Goal: Check status: Check status

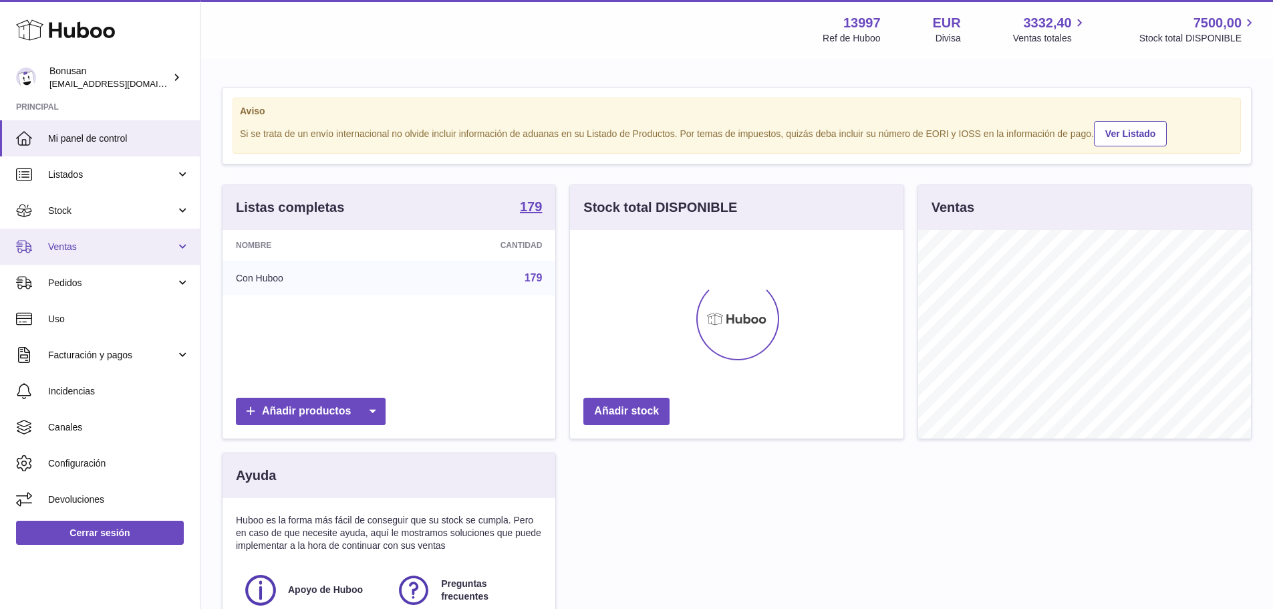
scroll to position [208, 333]
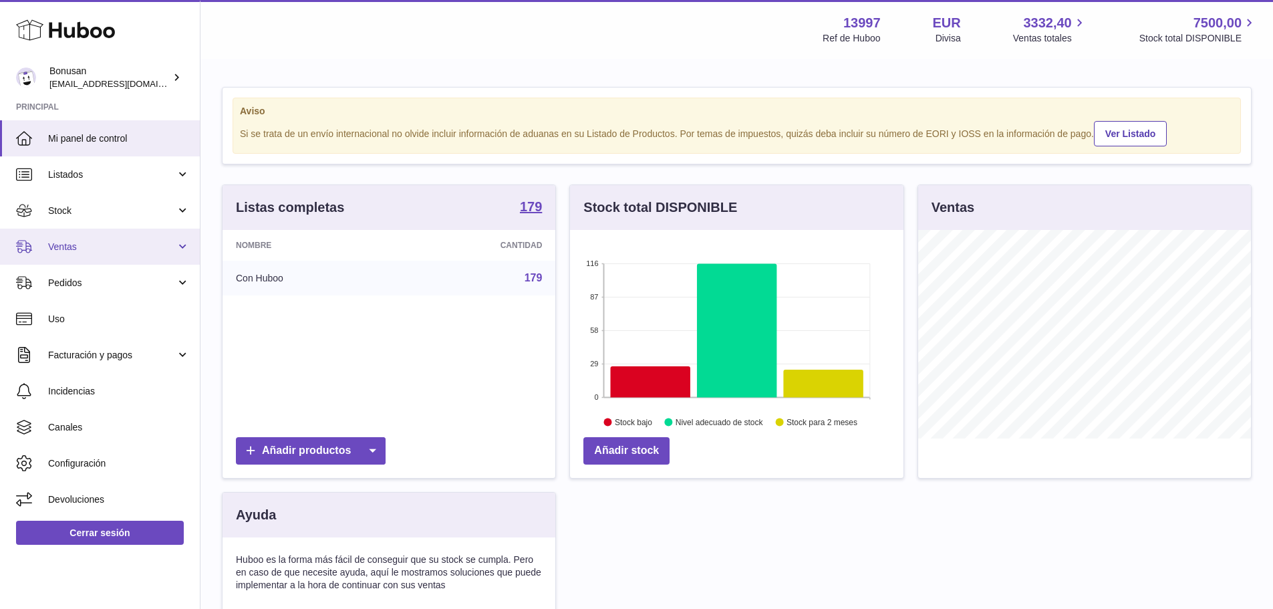
click at [67, 248] on span "Ventas" at bounding box center [112, 246] width 128 height 13
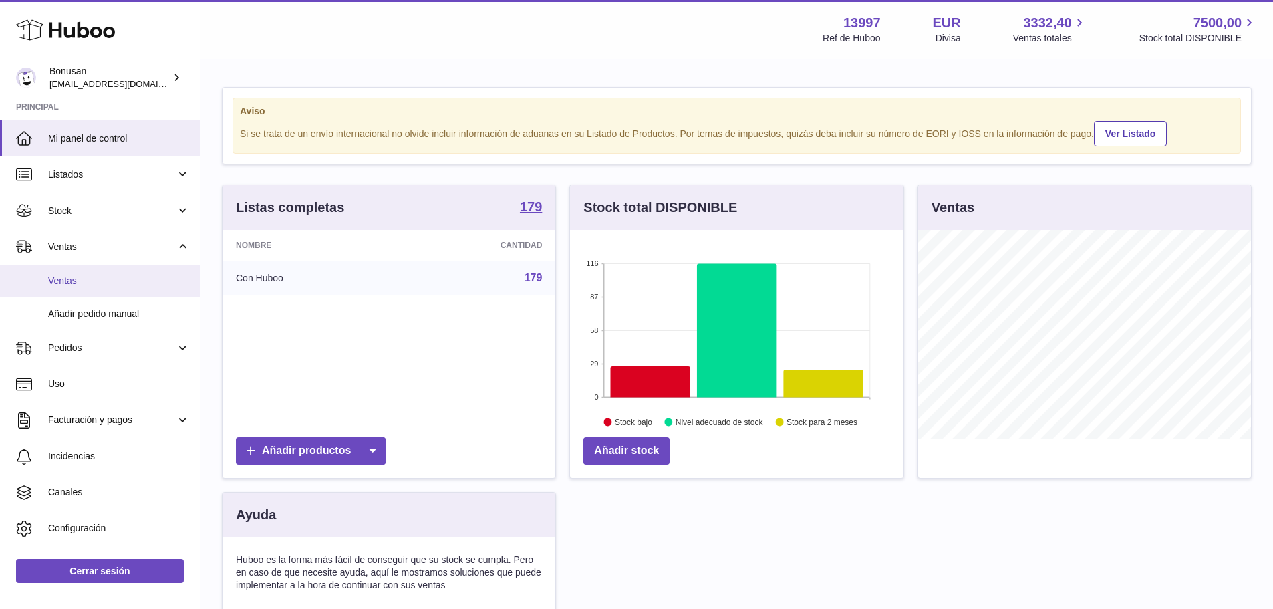
click at [71, 280] on span "Ventas" at bounding box center [119, 281] width 142 height 13
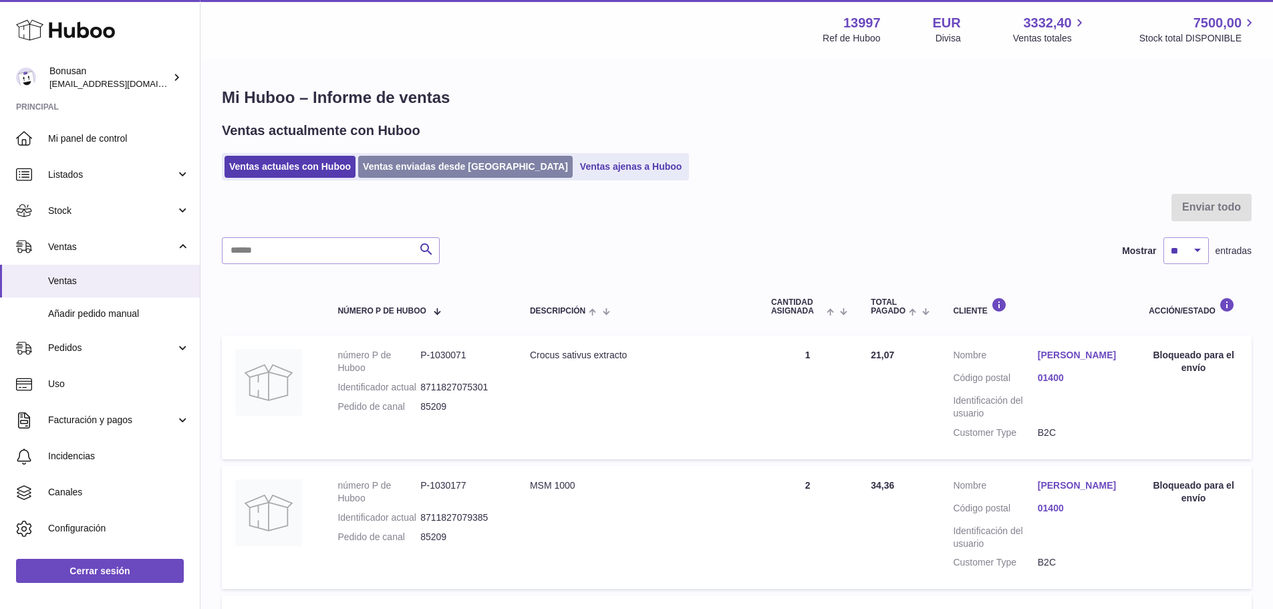
click at [420, 164] on link "Ventas enviadas desde [GEOGRAPHIC_DATA]" at bounding box center [465, 167] width 214 height 22
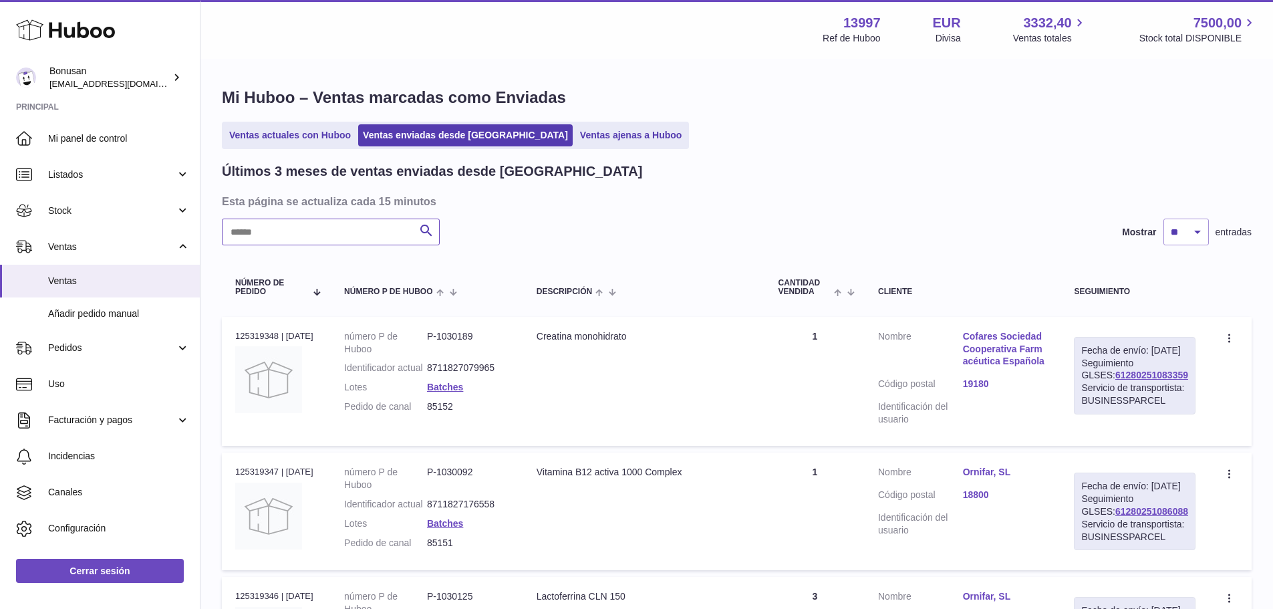
click at [265, 226] on input "text" at bounding box center [331, 231] width 218 height 27
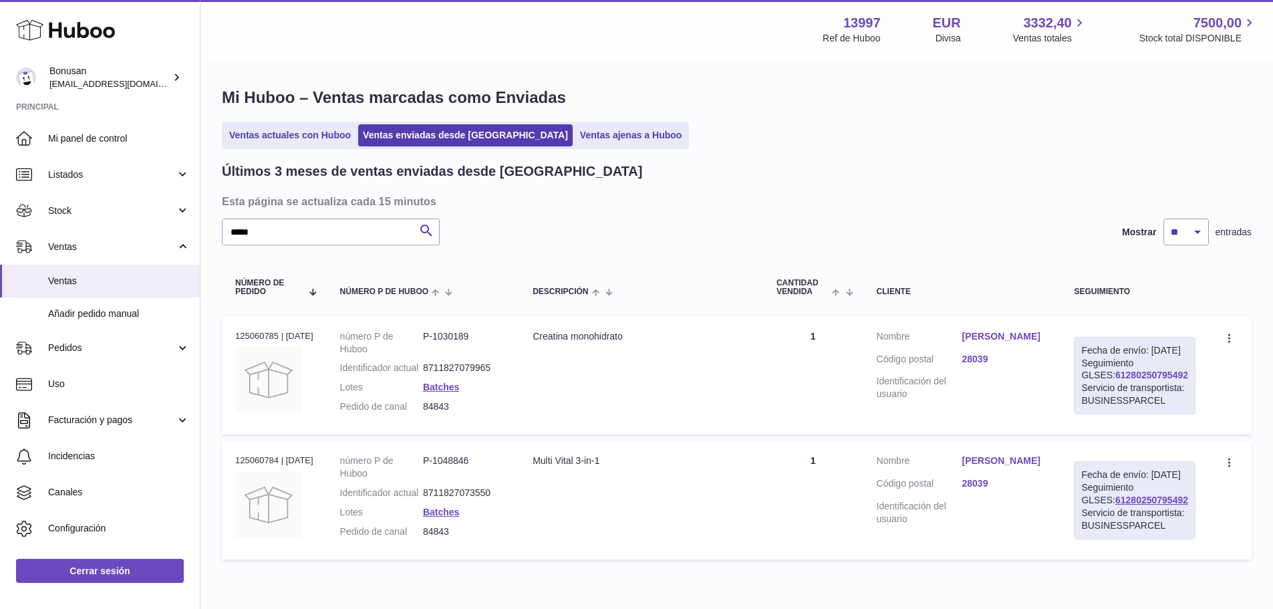
click at [1130, 380] on link "61280250795492" at bounding box center [1151, 374] width 73 height 11
click at [1016, 334] on link "[PERSON_NAME]" at bounding box center [1004, 336] width 86 height 13
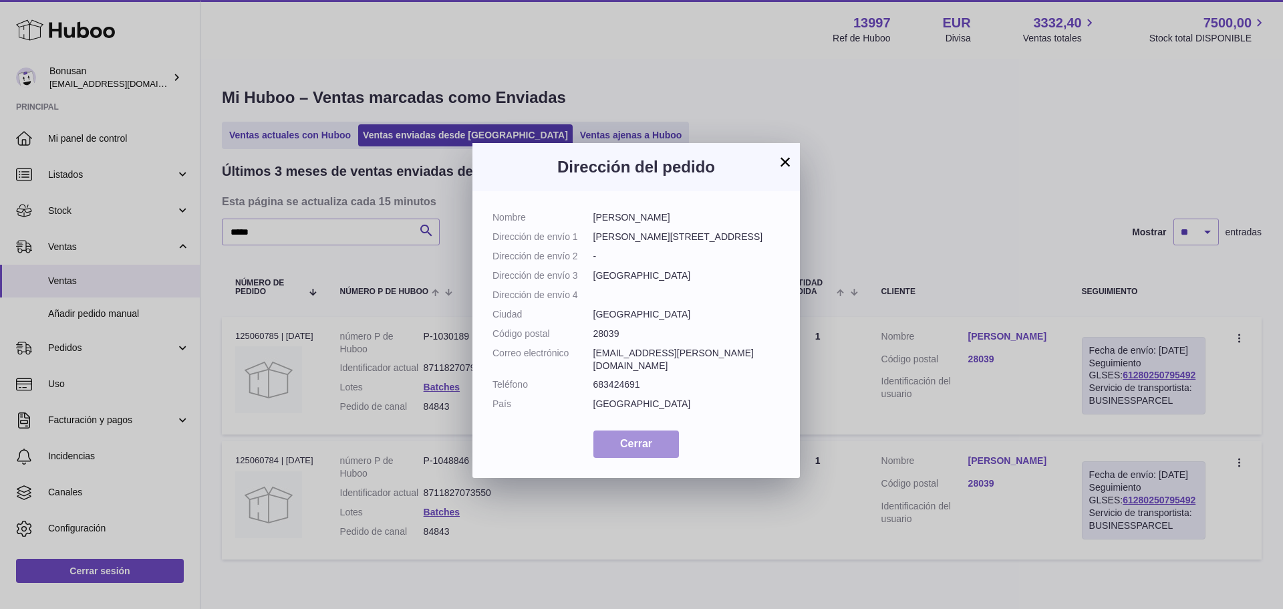
drag, startPoint x: 630, startPoint y: 430, endPoint x: 645, endPoint y: 384, distance: 48.0
click at [636, 409] on div "Nombre [PERSON_NAME] Dirección de envío 1 [PERSON_NAME][STREET_ADDRESS] Direcci…" at bounding box center [635, 334] width 327 height 287
click at [625, 438] on span "Cerrar" at bounding box center [636, 443] width 32 height 11
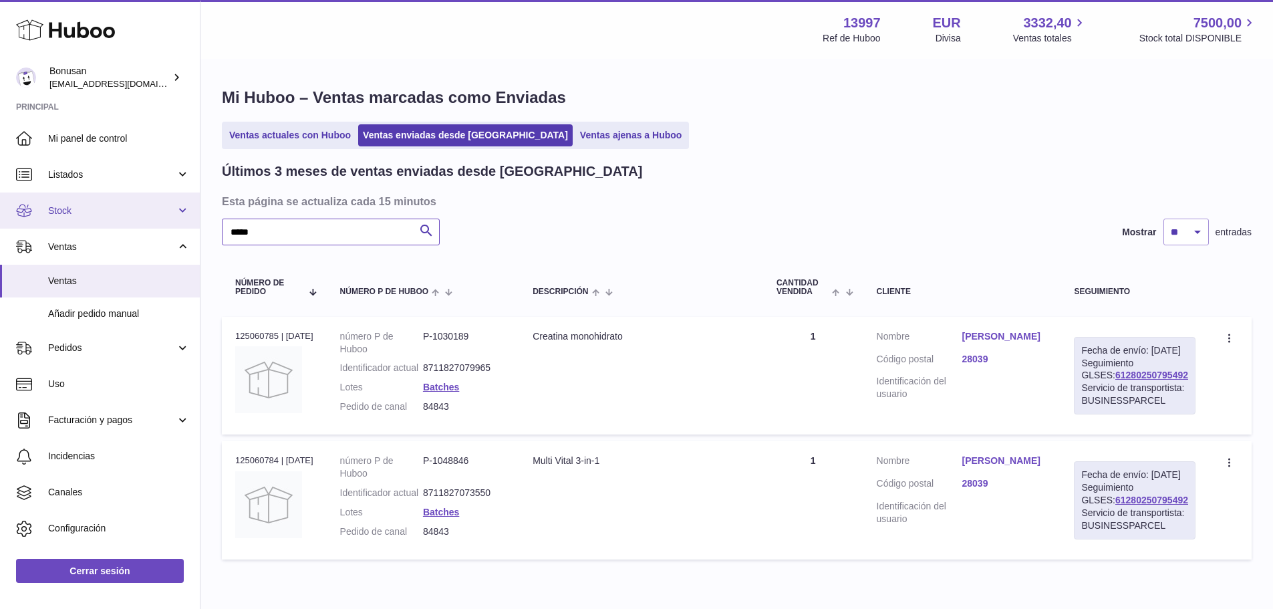
drag, startPoint x: 289, startPoint y: 238, endPoint x: 182, endPoint y: 226, distance: 108.2
click at [182, 226] on div "Huboo Bonusan [EMAIL_ADDRESS][DOMAIN_NAME] Principal Mi panel de control Listad…" at bounding box center [636, 335] width 1273 height 671
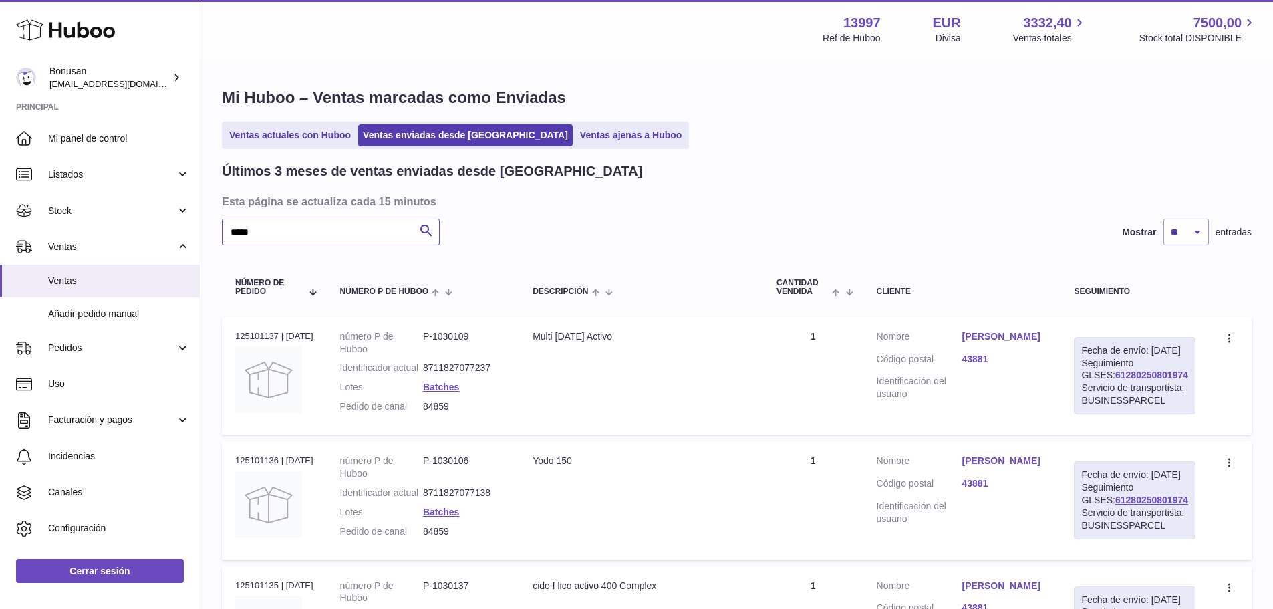
type input "*****"
click at [1116, 380] on link "61280250801974" at bounding box center [1151, 374] width 73 height 11
click at [993, 335] on link "[PERSON_NAME]" at bounding box center [1004, 336] width 86 height 13
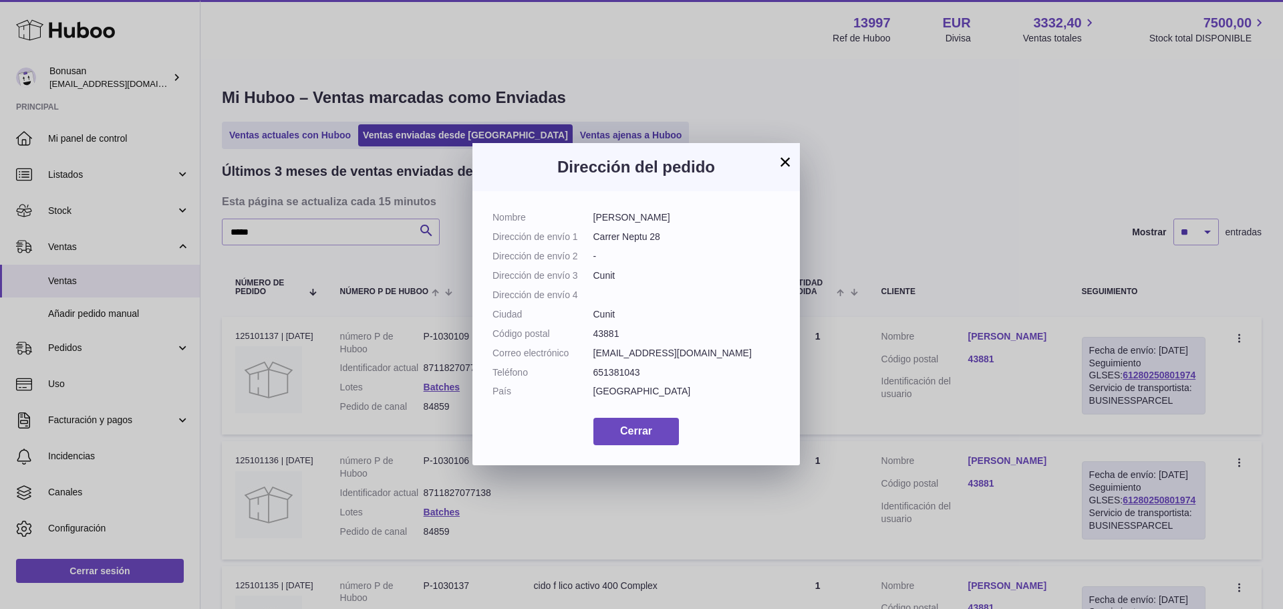
drag, startPoint x: 647, startPoint y: 377, endPoint x: 595, endPoint y: 374, distance: 52.8
click at [594, 375] on dd "651381043" at bounding box center [686, 372] width 187 height 13
copy dd "651381043"
click at [648, 425] on button "Cerrar" at bounding box center [636, 431] width 86 height 27
